Goal: Information Seeking & Learning: Learn about a topic

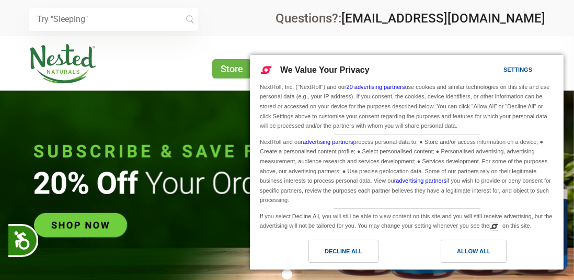
scroll to position [0, 482]
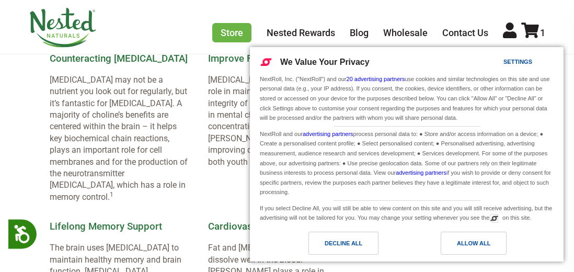
scroll to position [1119, 0]
